Goal: Task Accomplishment & Management: Use online tool/utility

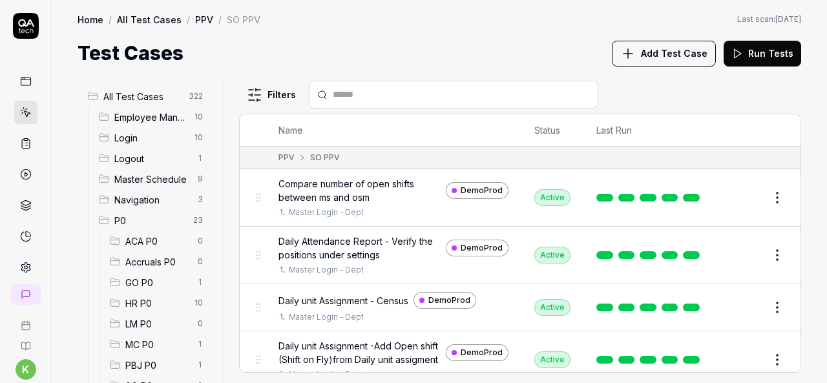
scroll to position [2658, 0]
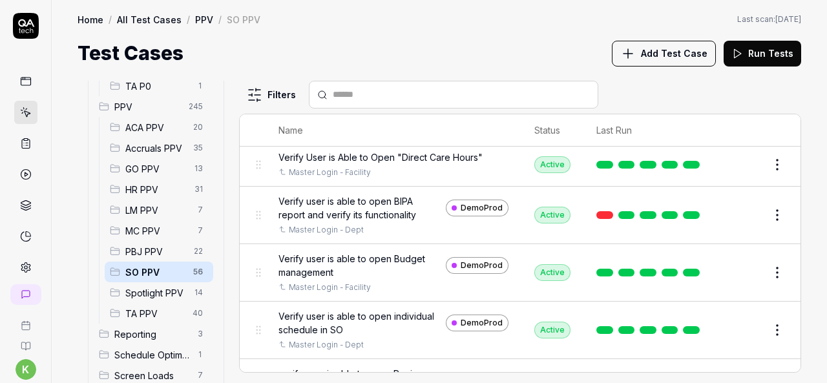
click at [164, 293] on span "Spotlight PPV" at bounding box center [155, 293] width 61 height 14
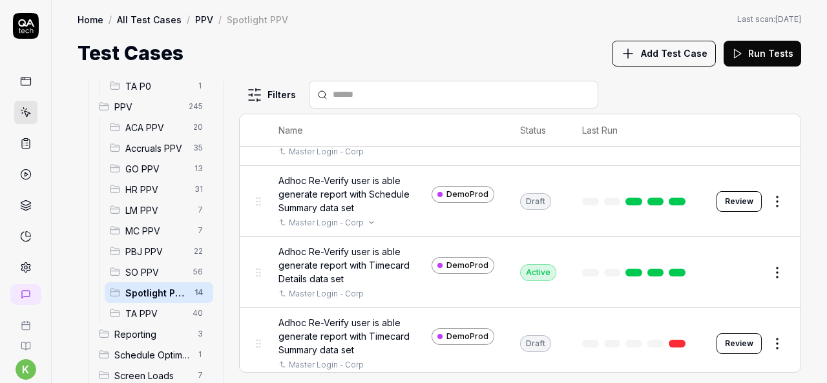
scroll to position [359, 0]
click at [732, 343] on button "Review" at bounding box center [739, 343] width 45 height 21
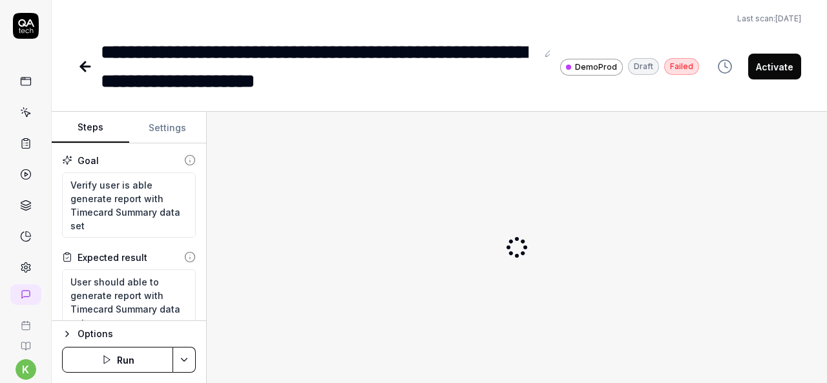
click at [85, 67] on icon at bounding box center [85, 67] width 9 height 0
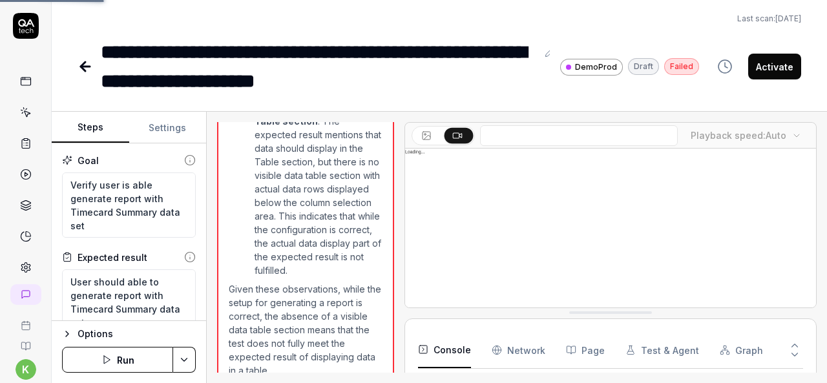
scroll to position [1463, 0]
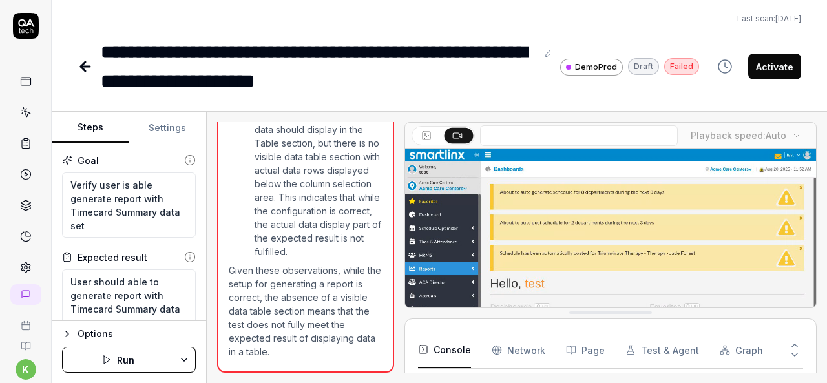
click at [83, 67] on icon at bounding box center [85, 67] width 9 height 0
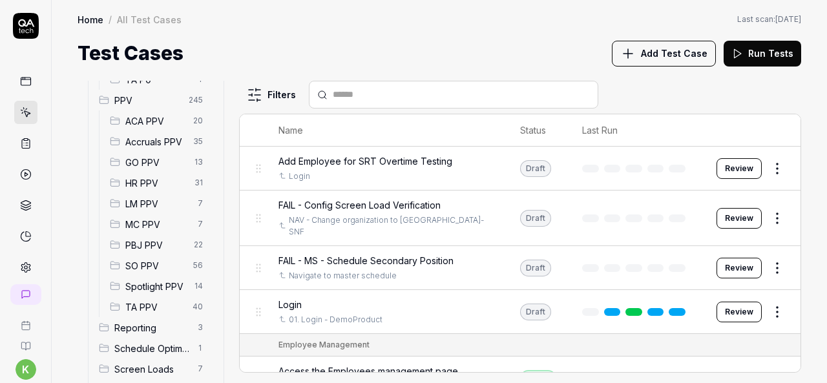
scroll to position [348, 0]
click at [142, 285] on span "Spotlight PPV" at bounding box center [155, 286] width 61 height 14
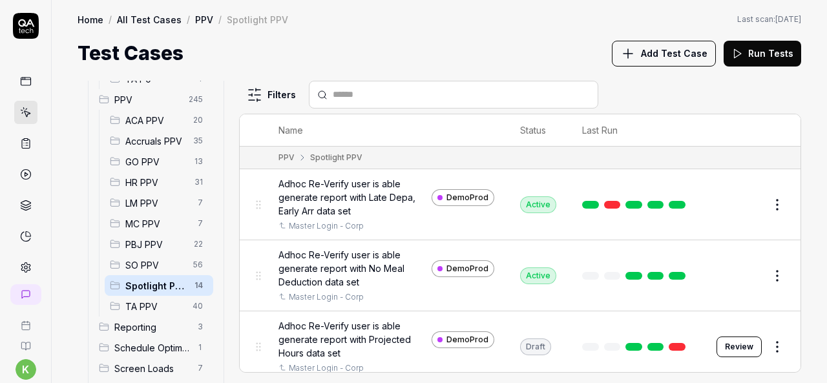
click at [142, 285] on span "Spotlight PPV" at bounding box center [155, 286] width 61 height 14
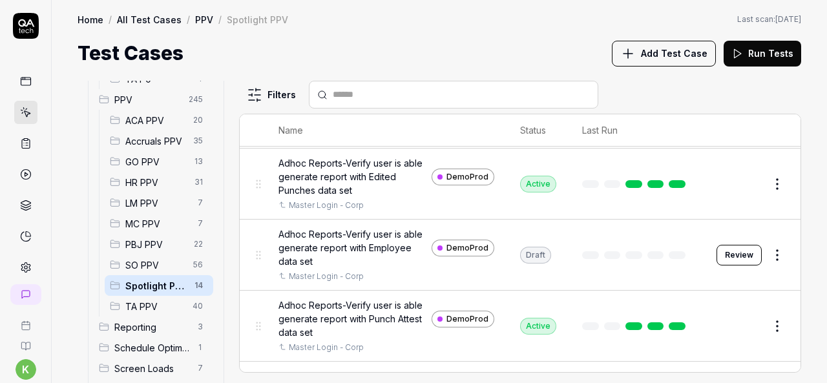
scroll to position [590, 0]
click at [734, 249] on button "Review" at bounding box center [739, 254] width 45 height 21
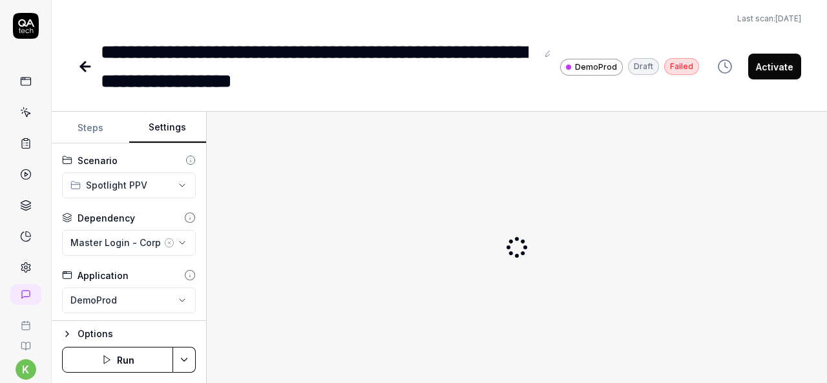
click at [156, 131] on button "Settings" at bounding box center [168, 127] width 78 height 31
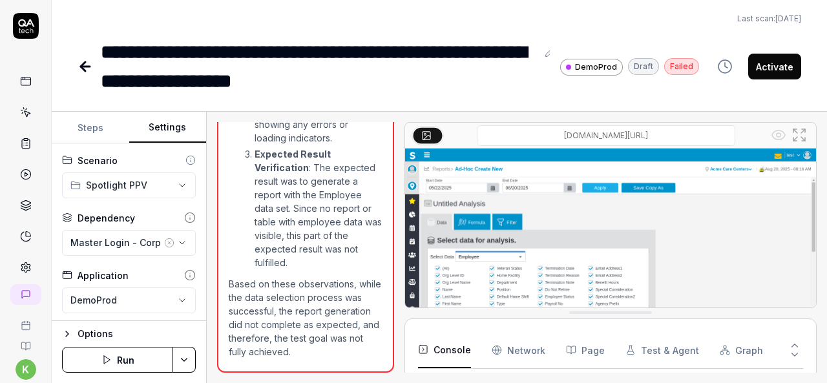
scroll to position [1766, 0]
drag, startPoint x: 502, startPoint y: 250, endPoint x: 468, endPoint y: 255, distance: 34.0
click at [468, 255] on img at bounding box center [610, 277] width 411 height 257
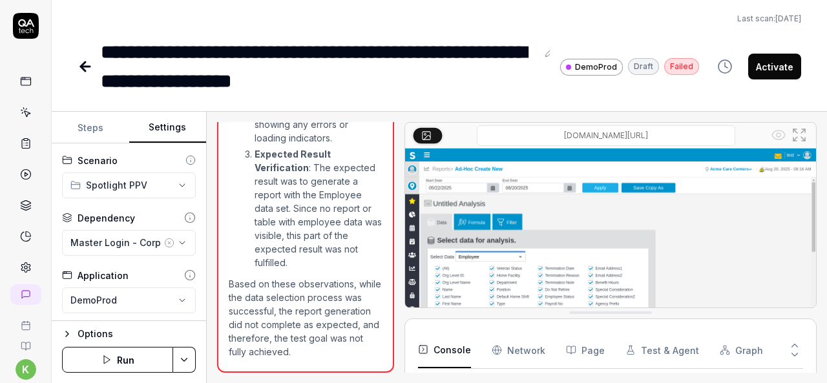
click at [468, 255] on img at bounding box center [610, 277] width 411 height 257
click at [543, 252] on img at bounding box center [610, 277] width 411 height 257
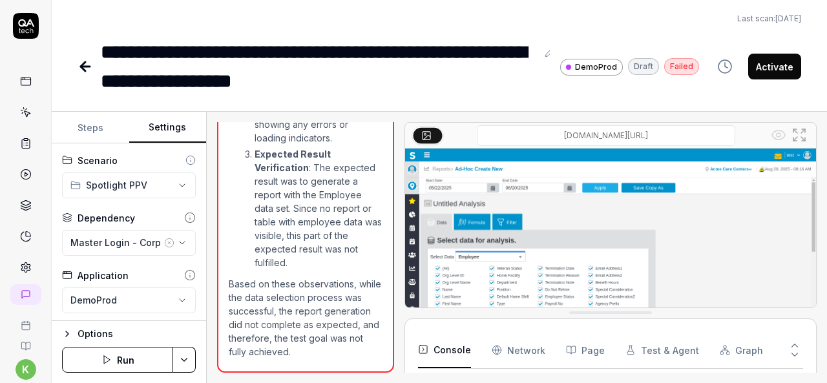
click at [543, 252] on img at bounding box center [610, 277] width 411 height 257
click at [801, 137] on icon at bounding box center [803, 139] width 4 height 4
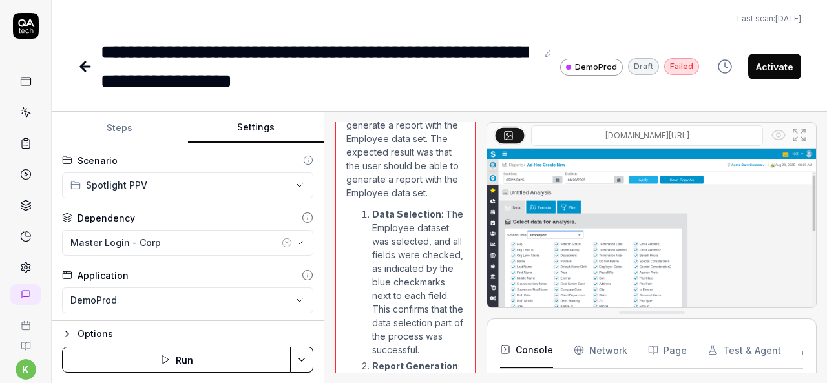
scroll to position [4448, 0]
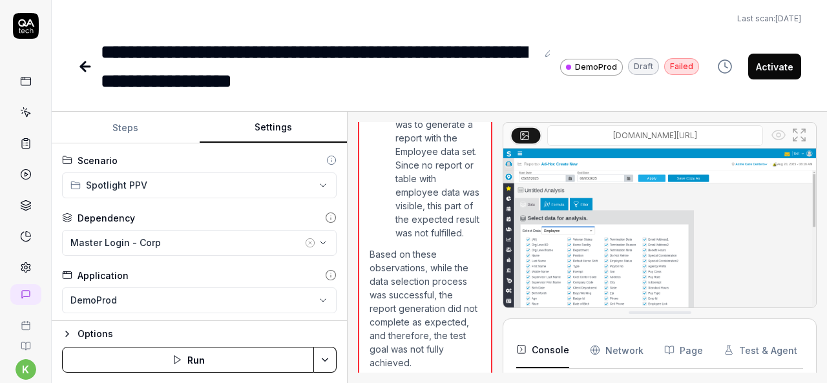
click at [349, 295] on div "**********" at bounding box center [440, 247] width 776 height 271
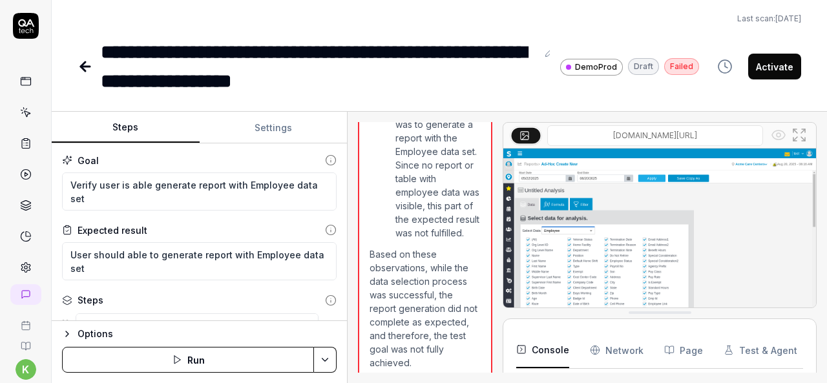
click at [122, 115] on button "Steps" at bounding box center [126, 127] width 148 height 31
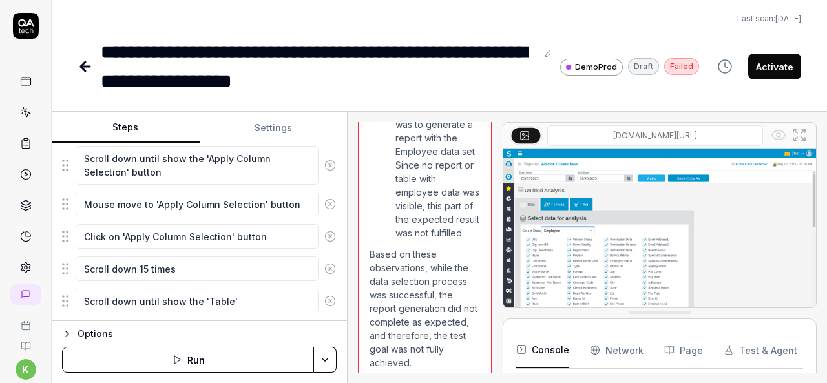
scroll to position [569, 0]
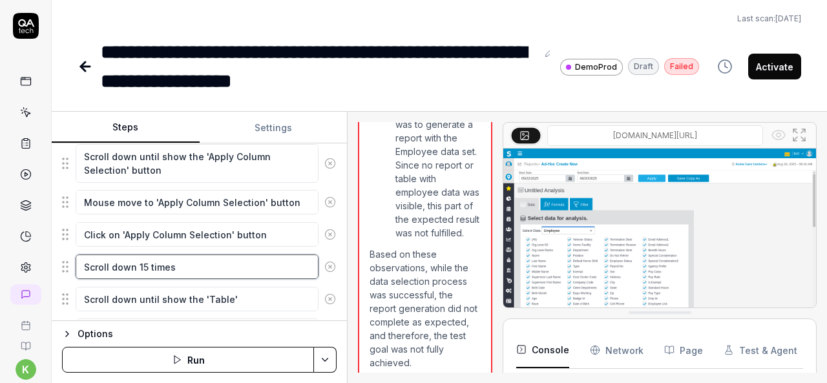
click at [200, 262] on textarea "Scroll down 15 times" at bounding box center [197, 267] width 243 height 25
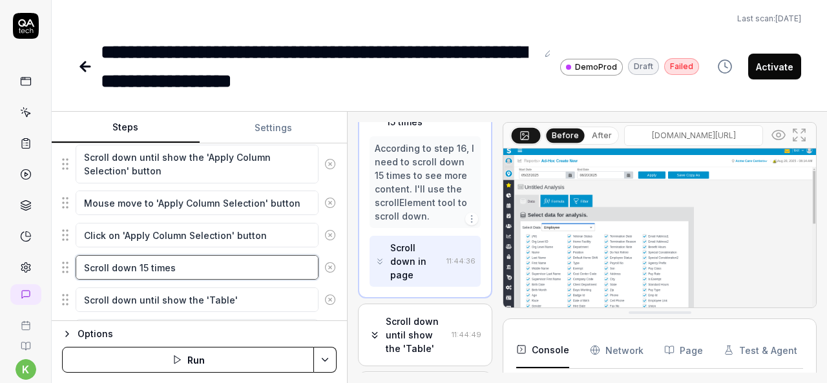
scroll to position [1, 0]
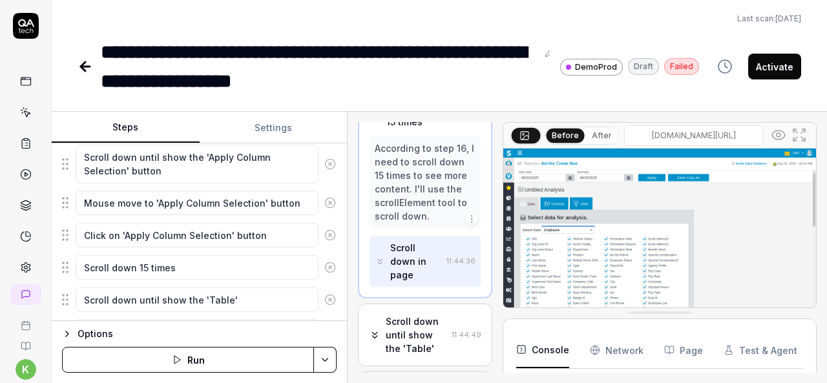
click at [765, 228] on img at bounding box center [660, 245] width 313 height 195
click at [664, 227] on img at bounding box center [660, 245] width 313 height 195
click at [798, 133] on icon at bounding box center [800, 135] width 16 height 16
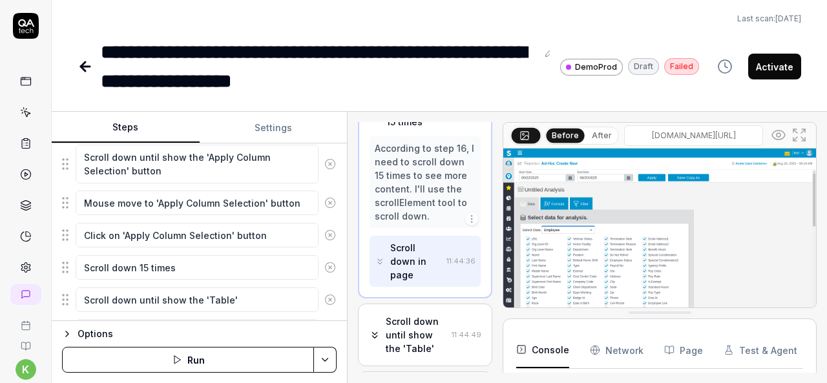
type textarea "*"
